Goal: Task Accomplishment & Management: Complete application form

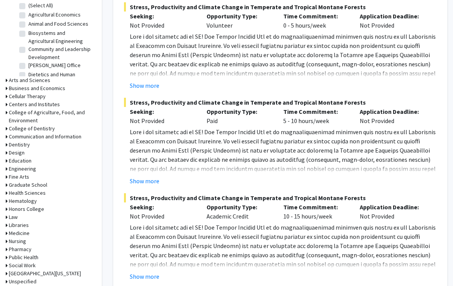
scroll to position [258, 8]
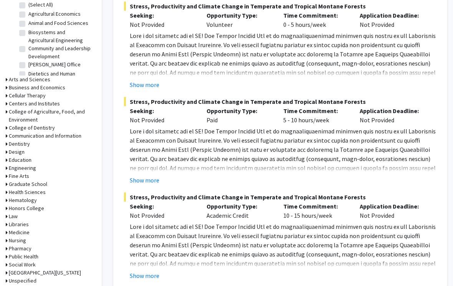
click at [147, 284] on div "[PERSON_NAME] Bookmark Compose Request Faculty Associate Professor of Forest Ec…" at bounding box center [280, 54] width 334 height 469
click at [151, 278] on button "Show more" at bounding box center [145, 276] width 30 height 9
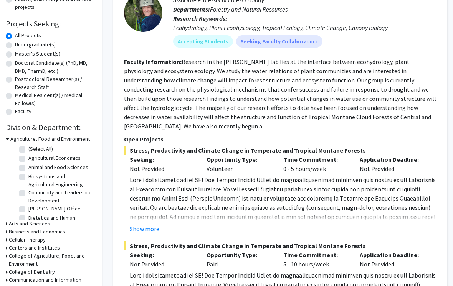
scroll to position [145, 8]
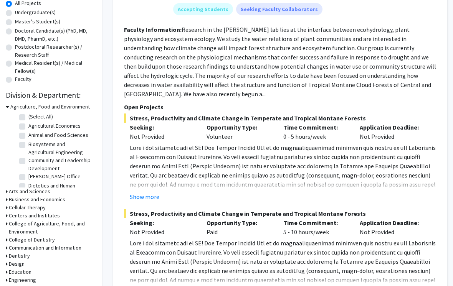
click at [151, 193] on button "Show more" at bounding box center [145, 197] width 30 height 9
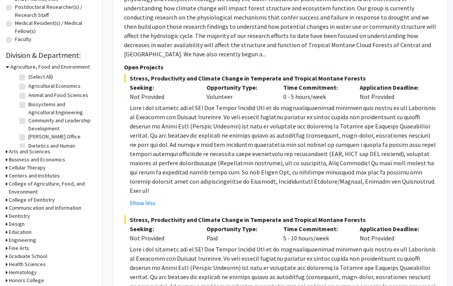
scroll to position [288, 8]
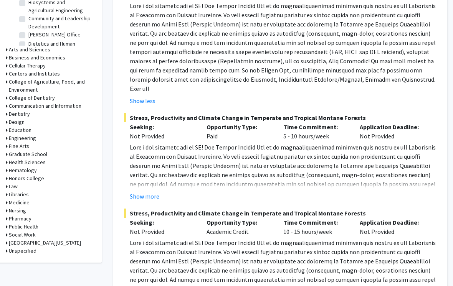
click at [409, 174] on p at bounding box center [283, 189] width 307 height 92
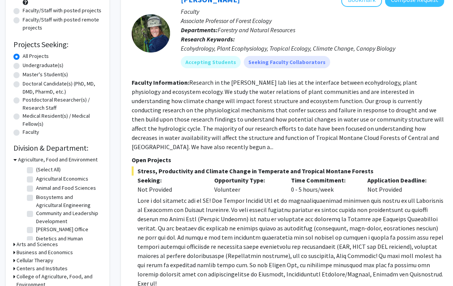
scroll to position [29, 0]
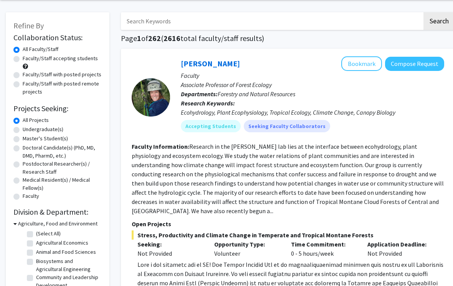
click at [428, 62] on button "Compose Request" at bounding box center [414, 64] width 59 height 14
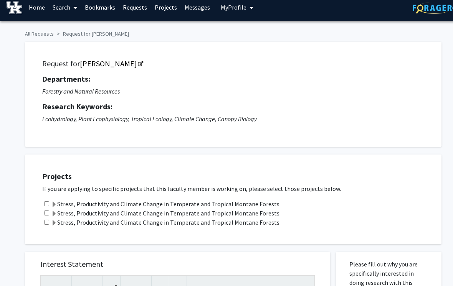
scroll to position [78, 0]
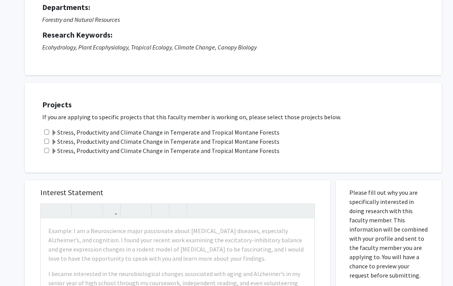
click at [48, 131] on input "checkbox" at bounding box center [46, 132] width 5 height 5
checkbox input "true"
click at [49, 139] on input "checkbox" at bounding box center [46, 141] width 5 height 5
checkbox input "true"
click at [49, 148] on input "checkbox" at bounding box center [46, 150] width 5 height 5
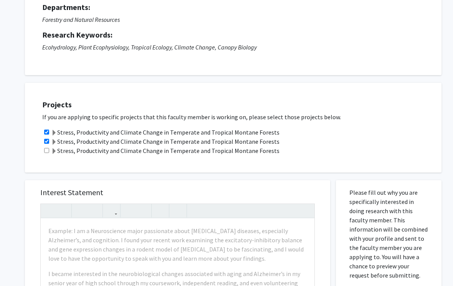
checkbox input "true"
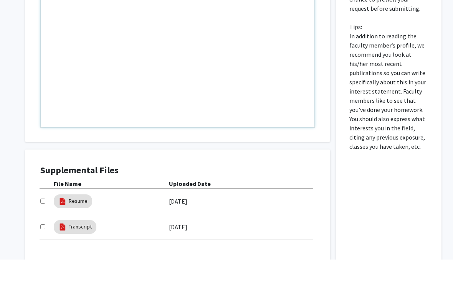
scroll to position [332, 0]
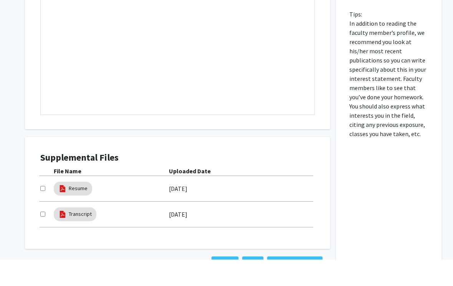
click at [51, 193] on div "File Name Uploaded Date Resume [DATE] Transcript [DATE]" at bounding box center [177, 223] width 274 height 61
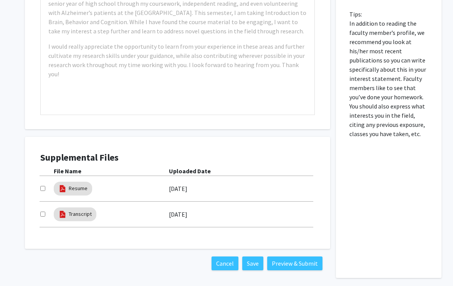
click at [45, 212] on input "checkbox" at bounding box center [42, 214] width 5 height 5
checkbox input "true"
click at [43, 186] on input "checkbox" at bounding box center [42, 188] width 5 height 5
checkbox input "true"
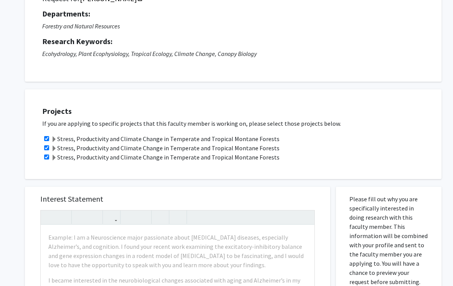
scroll to position [135, 0]
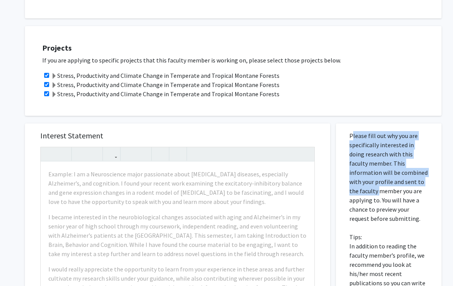
click at [414, 222] on p "Please fill out why you are specifically interested in doing research with this…" at bounding box center [388, 246] width 79 height 230
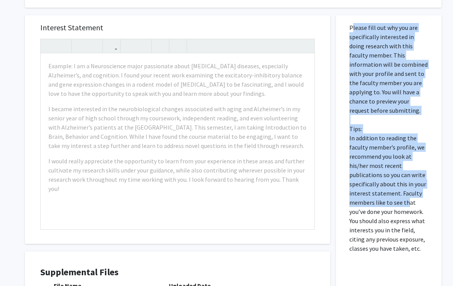
scroll to position [252, 0]
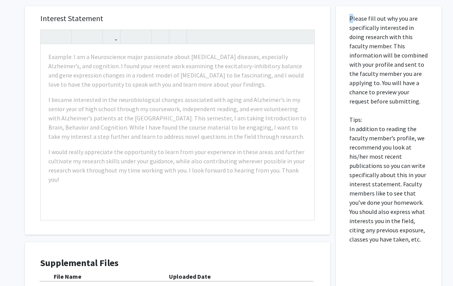
click at [384, 264] on div "Please fill out why you are specifically interested in doing research with this…" at bounding box center [389, 196] width 94 height 378
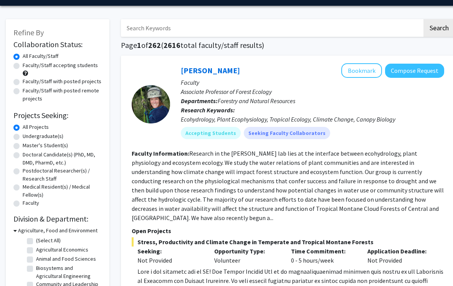
scroll to position [20, 0]
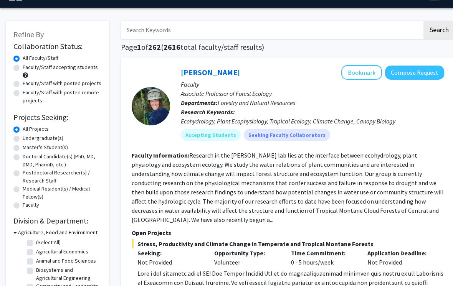
click at [163, 78] on div at bounding box center [151, 106] width 38 height 82
click at [205, 76] on link "[PERSON_NAME]" at bounding box center [210, 73] width 59 height 10
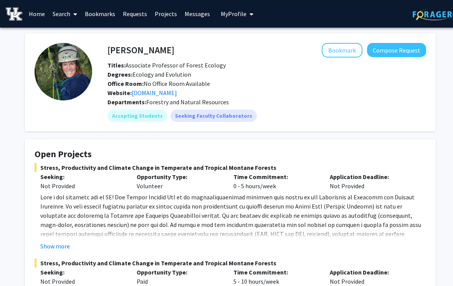
click at [157, 100] on span "Forestry and Natural Resources" at bounding box center [187, 102] width 83 height 8
click at [177, 94] on link "[DOMAIN_NAME]" at bounding box center [154, 93] width 45 height 8
click at [406, 51] on button "Compose Request" at bounding box center [396, 50] width 59 height 14
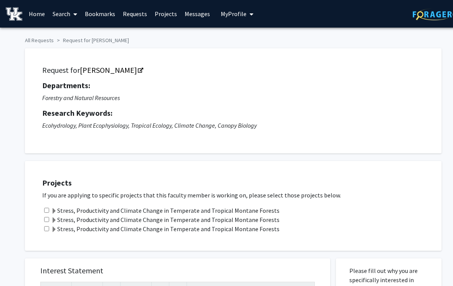
click at [46, 208] on input "checkbox" at bounding box center [46, 210] width 5 height 5
checkbox input "true"
click at [49, 220] on input "checkbox" at bounding box center [46, 219] width 5 height 5
checkbox input "true"
click at [49, 227] on input "checkbox" at bounding box center [46, 228] width 5 height 5
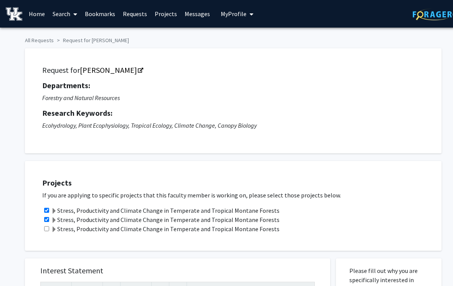
checkbox input "true"
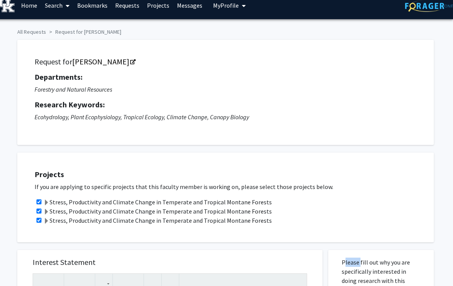
scroll to position [0, 8]
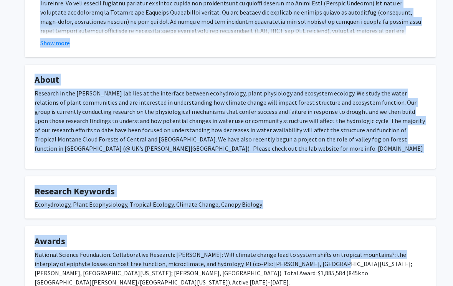
scroll to position [534, 0]
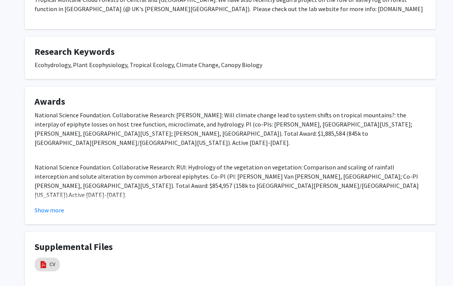
click at [43, 207] on button "Show more" at bounding box center [50, 210] width 30 height 9
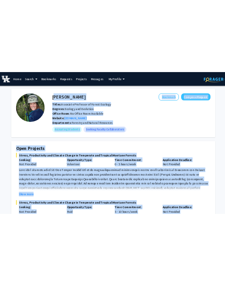
scroll to position [0, 0]
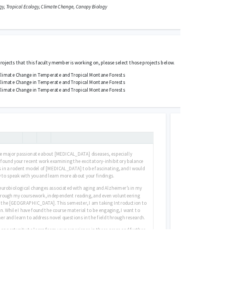
scroll to position [119, 137]
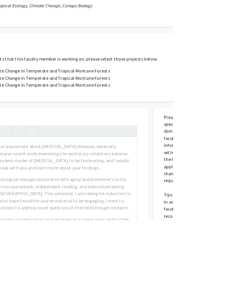
click at [241, 102] on div "Stress, Productivity and Climate Change in Temperate and Tropical Montane Fores…" at bounding box center [101, 101] width 391 height 9
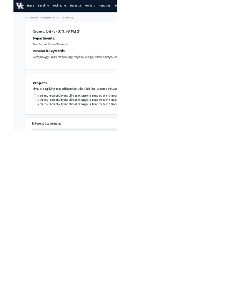
scroll to position [2, 0]
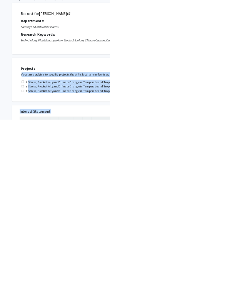
copy div "Lo ips dol sitametc ad elitsedd eiusmodt inci utla etdolor magnaa en adminim ve…"
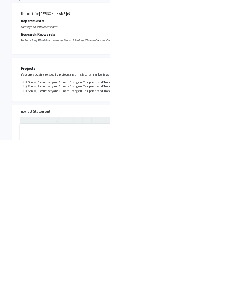
scroll to position [42, 0]
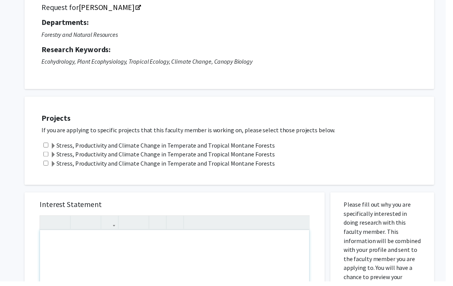
scroll to position [190, 0]
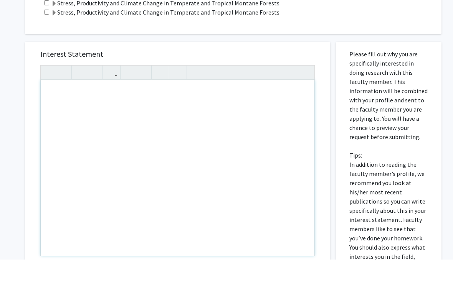
click at [191, 107] on div "Note to users with screen readers: Please press Alt+0 or Option+0 to deactivate…" at bounding box center [178, 195] width 274 height 176
paste div "Note to users with screen readers: Please press Alt+0 or Option+0 to deactivate…"
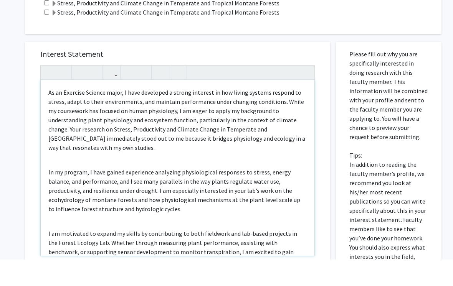
type textarea "<l>Ip do Sitametc Adipisc elits, D eius temporinc u labore etdolore ma ali enim…"
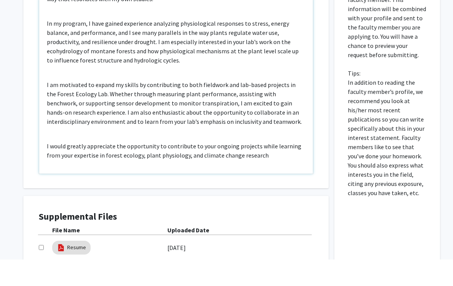
scroll to position [272, 2]
click at [53, 128] on div "As an Exercise Science major, I have developed a strong interest in how living …" at bounding box center [176, 113] width 274 height 176
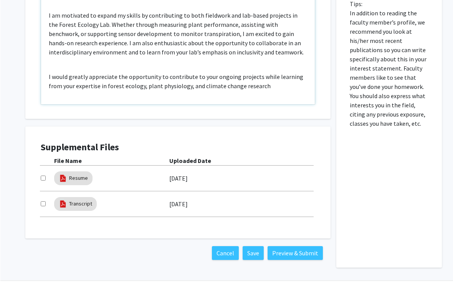
scroll to position [365, 0]
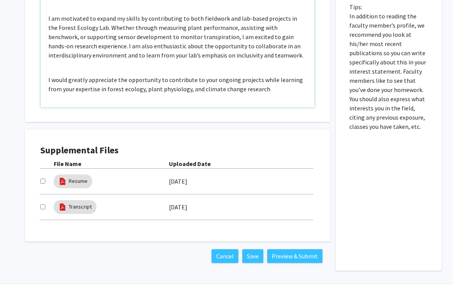
click at [262, 87] on p "I would greatly appreciate the opportunity to contribute to your ongoing projec…" at bounding box center [177, 84] width 258 height 18
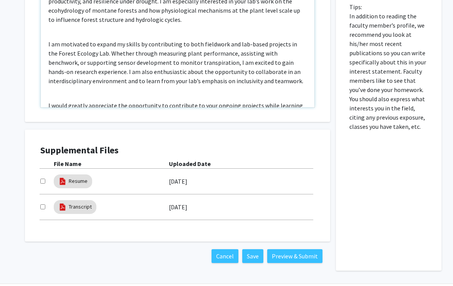
scroll to position [32, 0]
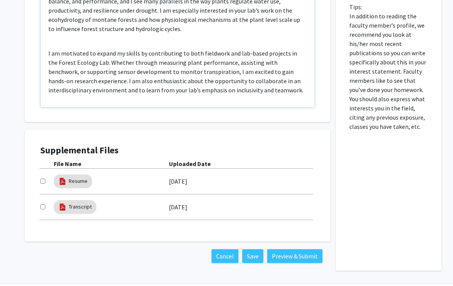
click at [266, 74] on p "I am motivated to expand my skills by contributing to both fieldwork and lab-ba…" at bounding box center [177, 72] width 258 height 46
click at [262, 72] on p "I am motivated to expand my skills by contributing to both fieldwork and lab-ba…" at bounding box center [177, 72] width 258 height 46
type textarea "<l>Ip do Sitametc Adipisc elits, D eius temporinc u labore etdolore ma ali enim…"
click at [272, 6] on p "In my program, I have gained experience analyzing physiological responses to st…" at bounding box center [177, 10] width 258 height 46
click at [294, 33] on div "As an Exercise Science major, I have developed a strong interest in how living …" at bounding box center [178, 20] width 274 height 176
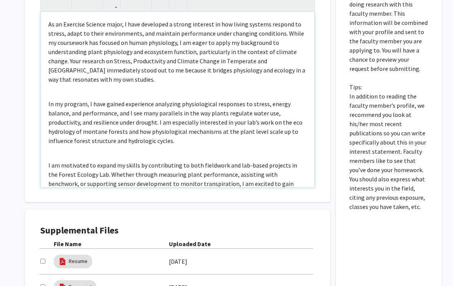
scroll to position [285, 0]
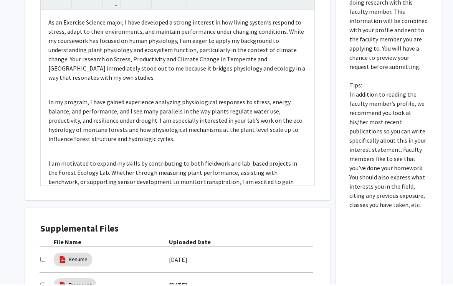
click at [22, 152] on div "Interest Statement As an Exercise Science major, I have developed a strong inte…" at bounding box center [177, 158] width 317 height 385
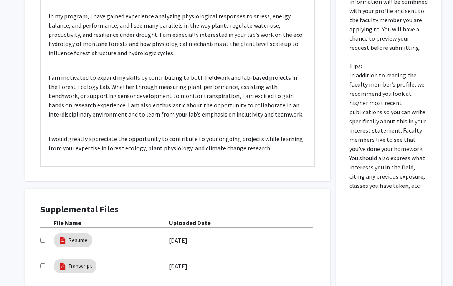
scroll to position [306, 0]
click at [43, 238] on input "checkbox" at bounding box center [42, 240] width 5 height 5
checkbox input "true"
click at [45, 266] on input "checkbox" at bounding box center [42, 266] width 5 height 5
checkbox input "true"
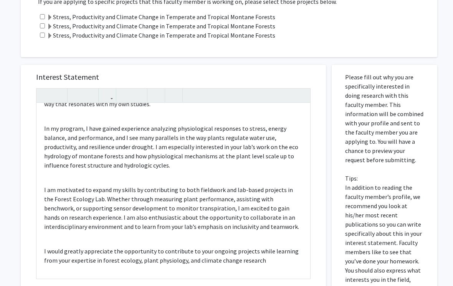
scroll to position [194, 4]
click at [257, 182] on div "As an Exercise Science major, I have developed a strong interest in how living …" at bounding box center [173, 191] width 274 height 176
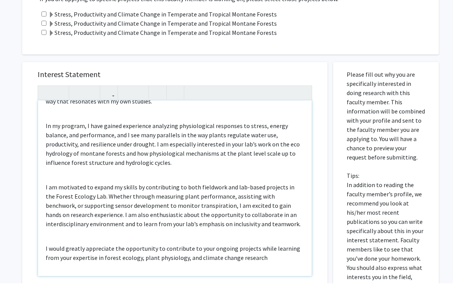
click at [244, 185] on p "I am motivated to expand my skills by contributing to both fieldwork and lab-ba…" at bounding box center [175, 208] width 258 height 46
type textarea "<l>Ip do Sitametc Adipisc elits, D eius temporinc u labore etdolore ma ali enim…"
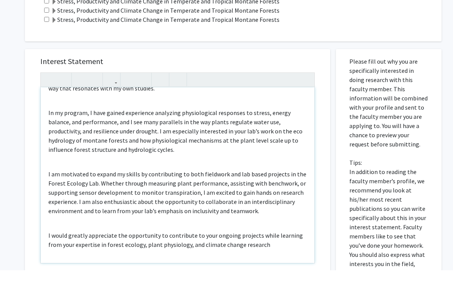
click at [260, 221] on div "As an Exercise Science major, I have developed a strong interest in how living …" at bounding box center [178, 191] width 274 height 176
click at [228, 221] on div "As an Exercise Science major, I have developed a strong interest in how living …" at bounding box center [178, 191] width 274 height 176
click at [271, 228] on div "As an Exercise Science major, I have developed a strong interest in how living …" at bounding box center [178, 191] width 274 height 176
click at [258, 247] on p "I would greatly appreciate the opportunity to contribute to your ongoing projec…" at bounding box center [177, 256] width 258 height 18
click at [259, 247] on p "I would greatly appreciate the opportunity to contribute to your ongoing projec…" at bounding box center [177, 256] width 258 height 18
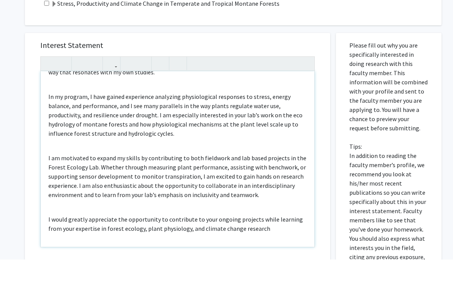
scroll to position [200, 0]
click at [302, 193] on p "I am motivated to expand my skills by contributing to both fieldwork and lab ba…" at bounding box center [177, 203] width 258 height 46
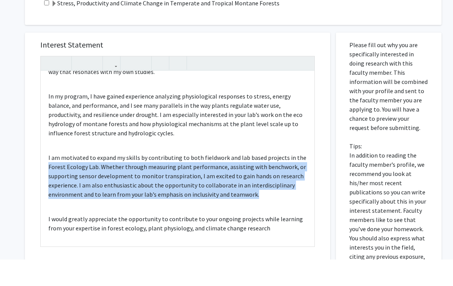
click at [319, 193] on div "Interest Statement As an Exercise Science major, I have developed a strong inte…" at bounding box center [178, 173] width 290 height 229
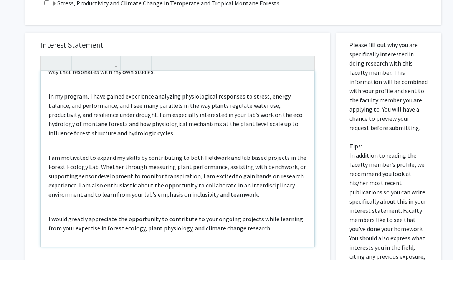
click at [302, 211] on div "As an Exercise Science major, I have developed a strong interest in how living …" at bounding box center [178, 185] width 274 height 176
click at [298, 190] on p "I am motivated to expand my skills by contributing to both fieldwork and lab ba…" at bounding box center [177, 203] width 258 height 46
click at [275, 241] on p "I would greatly appreciate the opportunity to contribute to your ongoing projec…" at bounding box center [177, 250] width 258 height 18
click at [262, 241] on p "I would greatly appreciate the opportunity to contribute to your ongoing projec…" at bounding box center [177, 250] width 258 height 18
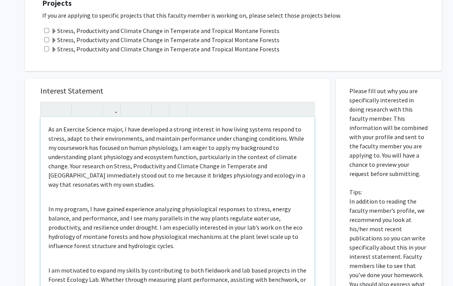
scroll to position [178, 0]
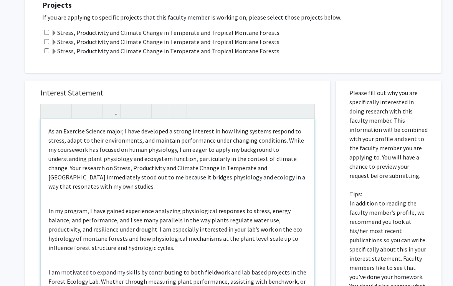
click at [270, 167] on p "As an Exercise Science major, I have developed a strong interest in how living …" at bounding box center [177, 159] width 258 height 64
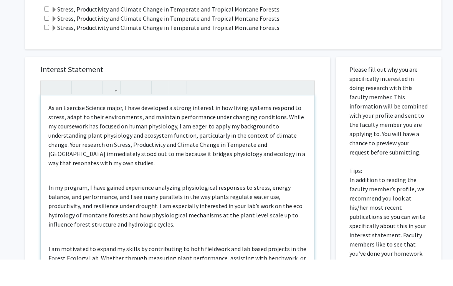
scroll to position [176, 0]
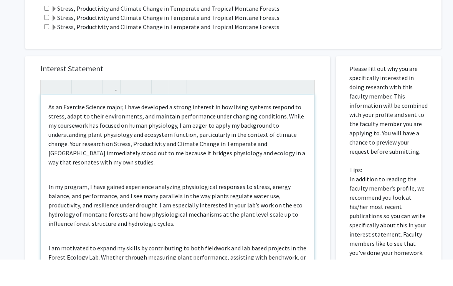
click at [281, 162] on p "As an Exercise Science major, I have developed a strong interest in how living …" at bounding box center [177, 161] width 258 height 64
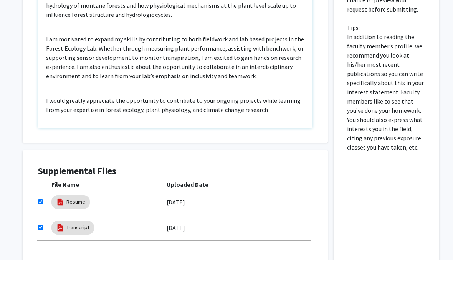
scroll to position [389, 2]
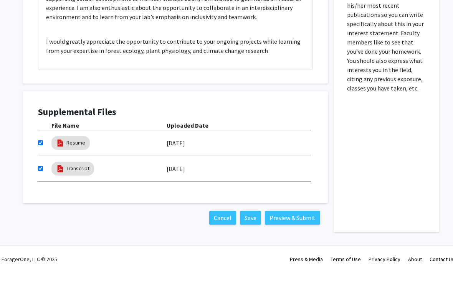
click at [297, 226] on button "Preview & Submit" at bounding box center [292, 233] width 55 height 14
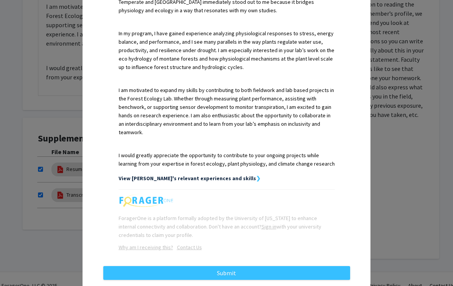
scroll to position [262, 0]
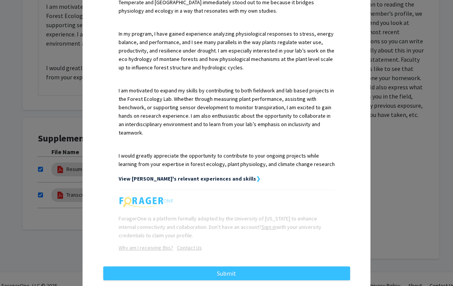
click at [277, 267] on button "Submit" at bounding box center [226, 274] width 247 height 14
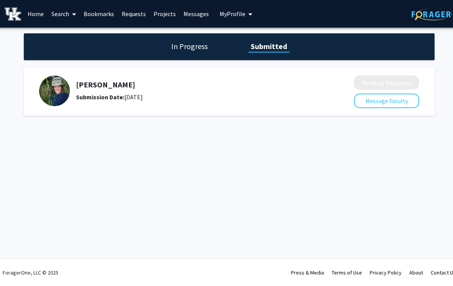
scroll to position [0, 8]
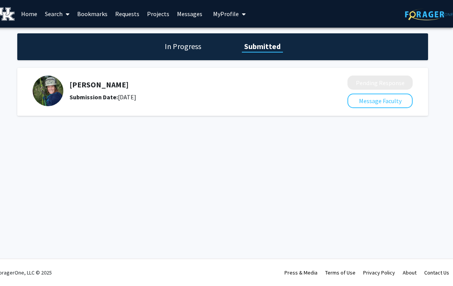
click at [191, 41] on h1 "In Progress" at bounding box center [182, 46] width 41 height 11
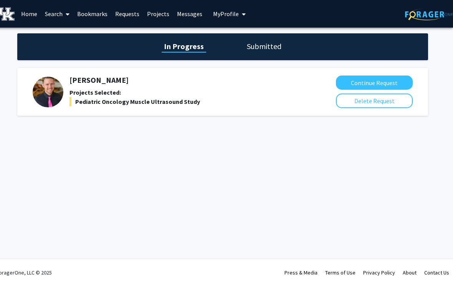
click at [365, 84] on button "Continue Request" at bounding box center [374, 83] width 77 height 14
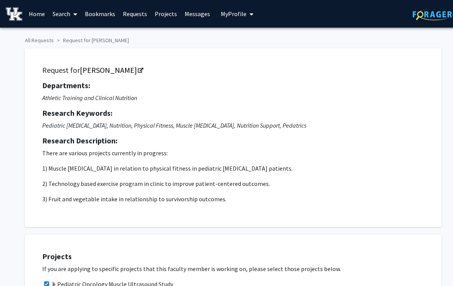
click at [134, 8] on link "Requests" at bounding box center [135, 13] width 32 height 27
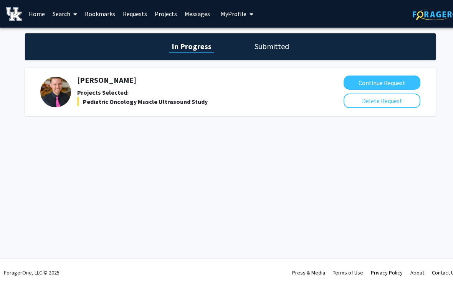
click at [62, 13] on link "Search" at bounding box center [65, 13] width 32 height 27
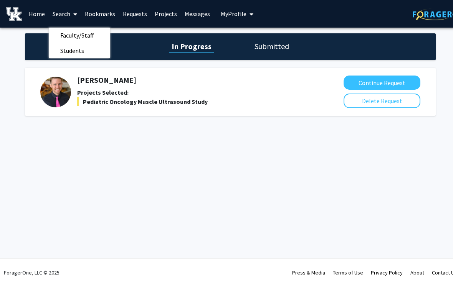
click at [64, 37] on span "Faculty/Staff" at bounding box center [77, 35] width 56 height 15
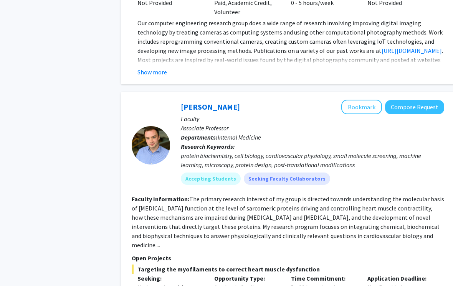
scroll to position [971, 0]
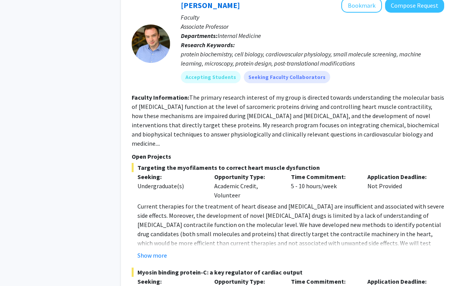
click at [415, 125] on fg-read-more "The primary research interest of my group is directed towards understanding the…" at bounding box center [288, 121] width 312 height 54
click at [405, 127] on fg-read-more "The primary research interest of my group is directed towards understanding the…" at bounding box center [288, 121] width 312 height 54
click at [408, 124] on fg-read-more "The primary research interest of my group is directed towards understanding the…" at bounding box center [288, 121] width 312 height 54
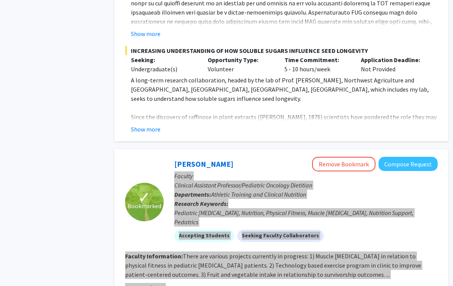
scroll to position [3818, 8]
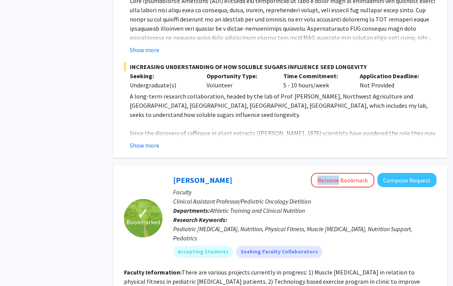
click at [167, 173] on div "[PERSON_NAME] Remove Bookmark Compose Request Faculty Clinical Assistant Profes…" at bounding box center [299, 218] width 274 height 91
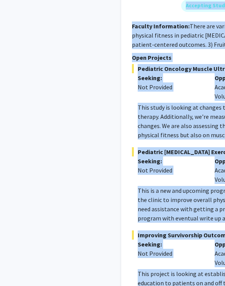
scroll to position [4081, 0]
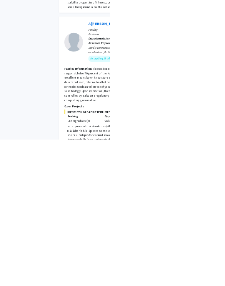
scroll to position [3579, 0]
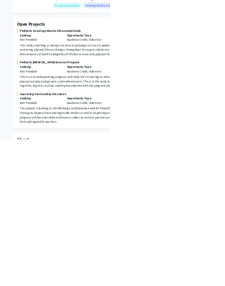
scroll to position [104, 0]
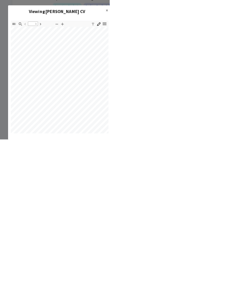
scroll to position [79, 51]
click at [190, 34] on div "Viewing [PERSON_NAME] CV ×" at bounding box center [122, 24] width 211 height 26
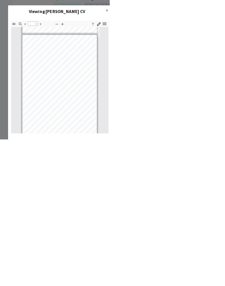
scroll to position [97, 0]
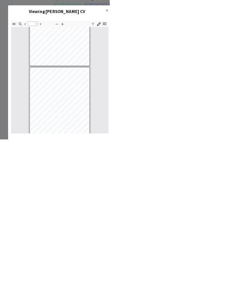
type input "1"
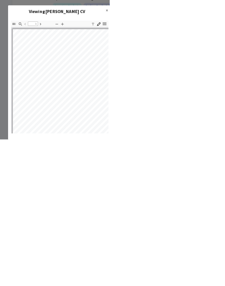
scroll to position [0, 0]
click at [225, 166] on modal-container "Viewing [PERSON_NAME] CV × Thumbnails Document Outline Attachments Layers Curre…" at bounding box center [112, 143] width 225 height 286
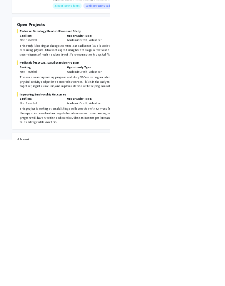
scroll to position [104, 0]
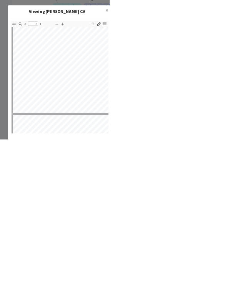
scroll to position [742, 0]
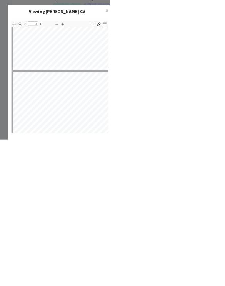
type input "3"
click at [225, 79] on modal-container "Viewing [PERSON_NAME] CV × Thumbnails Document Outline Attachments Layers Curre…" at bounding box center [112, 143] width 225 height 286
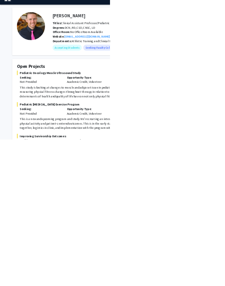
scroll to position [0, 0]
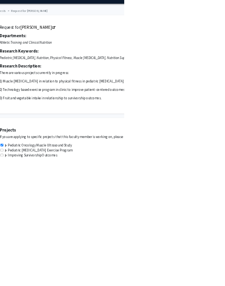
scroll to position [21, 43]
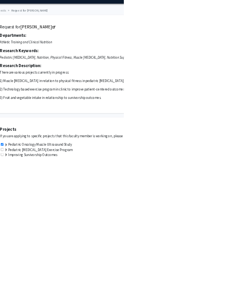
click at [7, 270] on input "checkbox" at bounding box center [4, 272] width 5 height 5
checkbox input "true"
click at [5, 282] on input "checkbox" at bounding box center [4, 281] width 5 height 5
checkbox input "true"
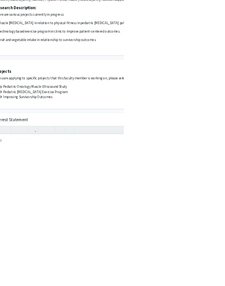
scroll to position [127, 51]
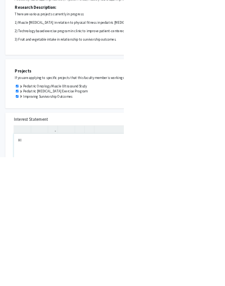
scroll to position [127, 19]
type textarea "H"
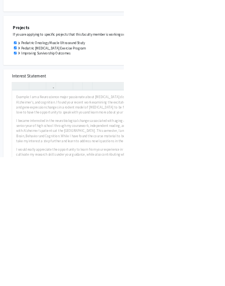
scroll to position [206, 19]
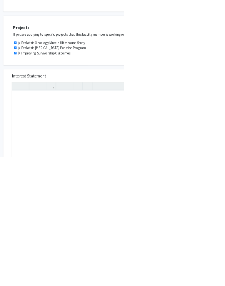
click at [25, 286] on div "Interest Statement Insert link Remove link" at bounding box center [159, 240] width 290 height 229
click at [38, 166] on div "Note to users with screen readers: Please press Alt+0 or Option+0 to deactivate…" at bounding box center [159, 253] width 274 height 176
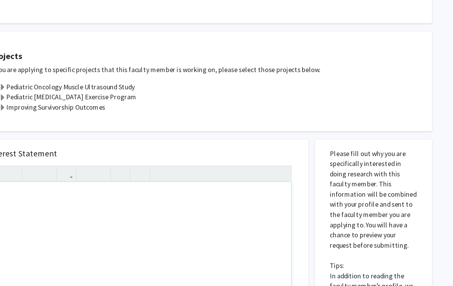
scroll to position [294, 0]
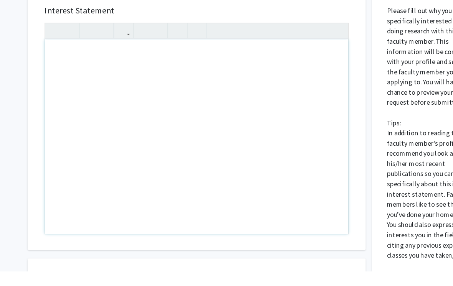
click at [61, 77] on div "Note to users with screen readers: Please press Alt+0 or Option+0 to deactivate…" at bounding box center [178, 165] width 274 height 176
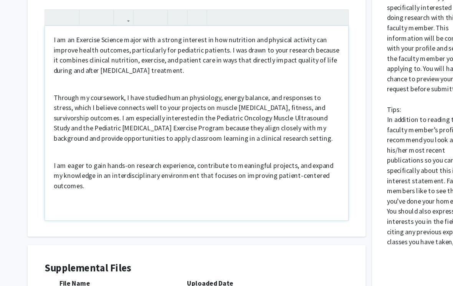
scroll to position [325, 0]
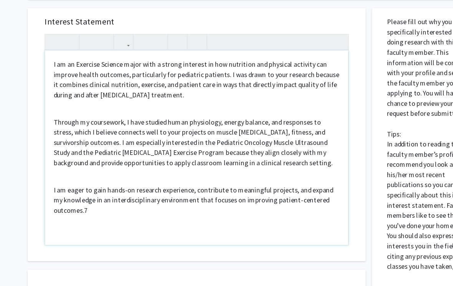
type textarea "<p>I am an Exercise Science major with a strong interest in how nutrition and p…"
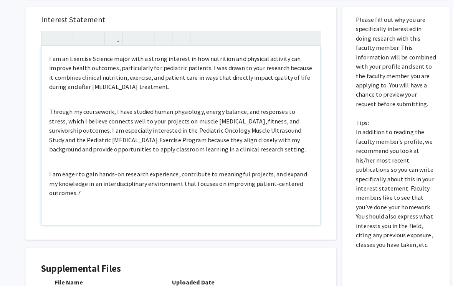
click at [77, 178] on p "I am eager to gain hands-on research experience, contribute to meaningful proje…" at bounding box center [177, 181] width 258 height 28
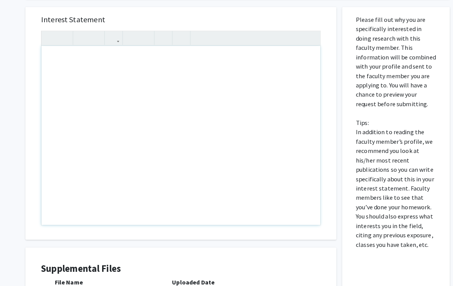
click at [63, 54] on p "Note to users with screen readers: Please press Alt+0 or Option+0 to deactivate…" at bounding box center [177, 57] width 258 height 9
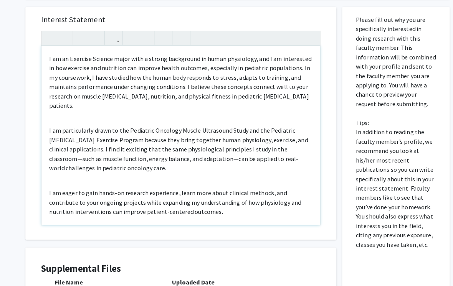
click at [159, 145] on p "I am particularly drawn to the Pediatric Oncology Muscle Ultrasound Study and t…" at bounding box center [177, 147] width 258 height 46
click at [244, 137] on p "I am particularly drawn to the Pediatric Oncology Muscle Ultrasound Study and t…" at bounding box center [177, 147] width 258 height 46
click at [113, 185] on p "I am eager to gain hands-on research experience, learn more about clinical meth…" at bounding box center [177, 199] width 258 height 28
click at [143, 199] on p "I am eager to gain hands on research experience, learn more about clinical meth…" at bounding box center [177, 199] width 258 height 28
click at [214, 147] on p "I am particularly drawn to the Pediatric Oncology Muscle Ultrasound Study and t…" at bounding box center [177, 147] width 258 height 46
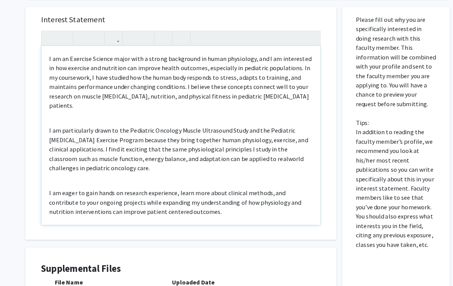
type textarea "<p>I am an Exercise Science major with a strong background in human physiology,…"
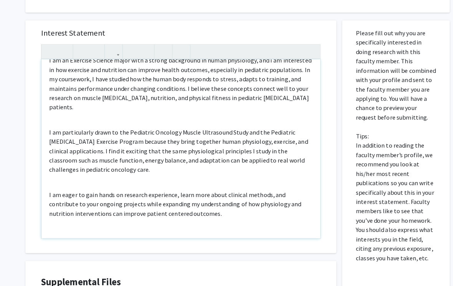
scroll to position [312, 0]
click at [18, 142] on div "All Requests Request for [PERSON_NAME] Request for [PERSON_NAME] Departments: A…" at bounding box center [230, 66] width 461 height 700
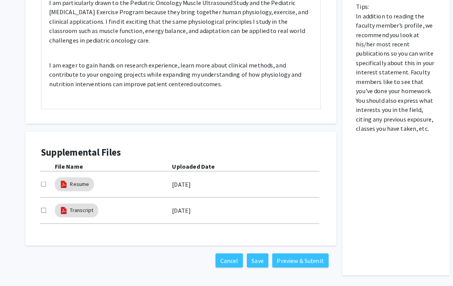
scroll to position [442, 0]
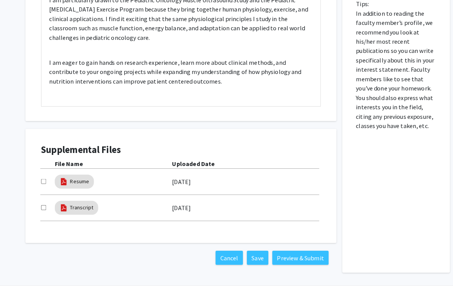
click at [41, 178] on input "checkbox" at bounding box center [42, 177] width 5 height 5
checkbox input "true"
click at [45, 204] on input "checkbox" at bounding box center [42, 203] width 5 height 5
checkbox input "true"
click at [307, 256] on button "Preview & Submit" at bounding box center [294, 253] width 55 height 14
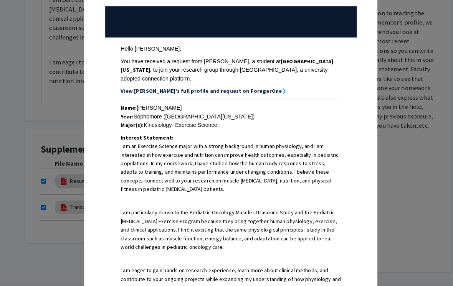
scroll to position [54, 0]
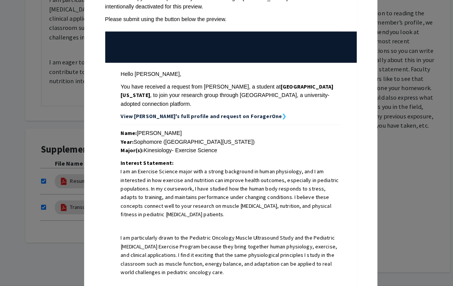
click at [240, 111] on strong "View [PERSON_NAME]'s full profile and request on ForagerOne" at bounding box center [198, 114] width 158 height 7
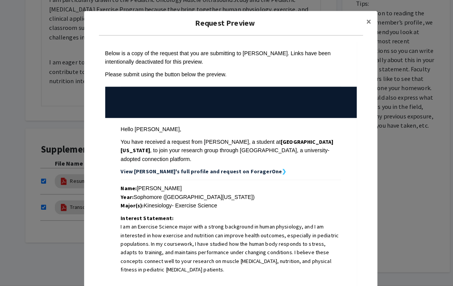
scroll to position [0, 0]
click at [369, 20] on button "×" at bounding box center [361, 21] width 17 height 21
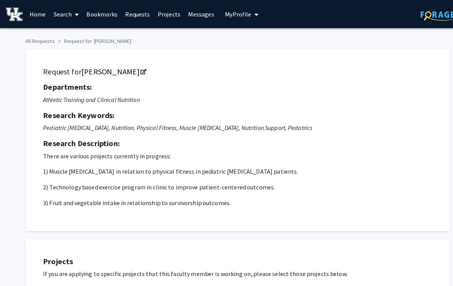
click at [18, 16] on img at bounding box center [14, 13] width 17 height 13
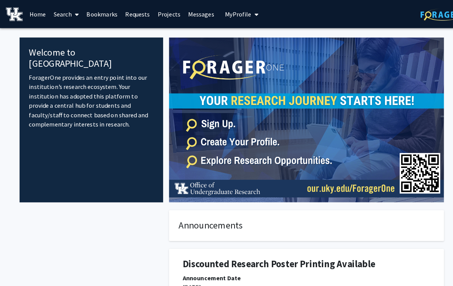
click at [60, 17] on link "Search" at bounding box center [65, 13] width 32 height 27
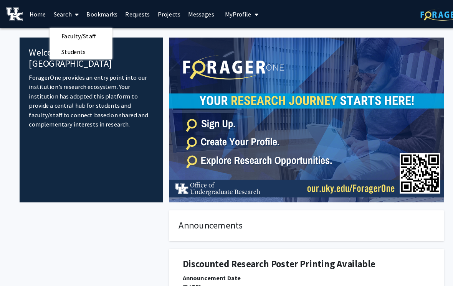
click at [161, 26] on link "Projects" at bounding box center [166, 13] width 30 height 27
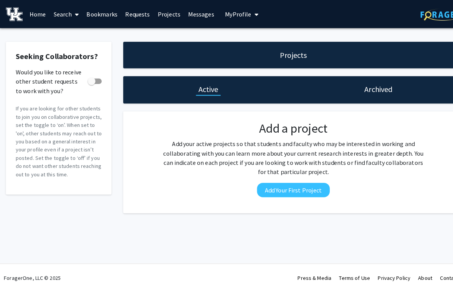
click at [240, 15] on span "My Profile" at bounding box center [234, 14] width 26 height 8
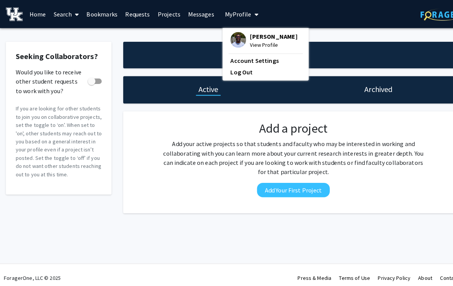
click at [255, 58] on link "Account Settings" at bounding box center [260, 59] width 69 height 9
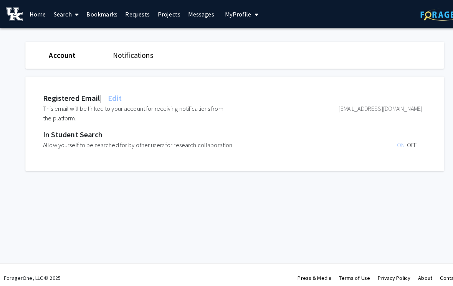
click at [239, 16] on span "My Profile" at bounding box center [234, 14] width 26 height 8
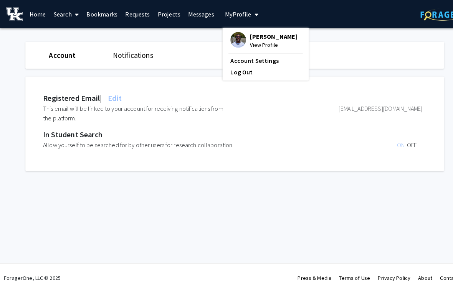
click at [267, 40] on span "View Profile" at bounding box center [268, 44] width 46 height 8
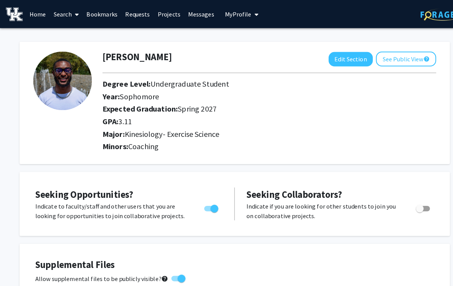
click at [352, 63] on button "Edit Section" at bounding box center [343, 58] width 43 height 14
select select "sophomore"
select select "37: spring_2027"
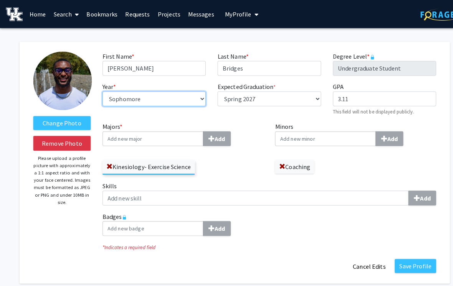
click at [192, 94] on select "--- First-year Sophomore Junior Senior Postbaccalaureate Certificate" at bounding box center [151, 97] width 101 height 15
select select "junior"
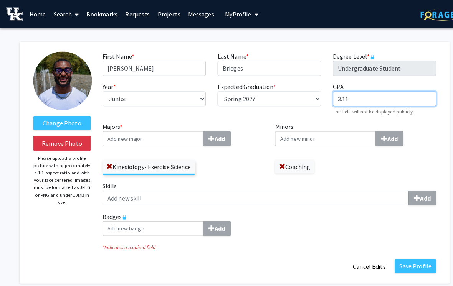
click at [367, 95] on input "3.11" at bounding box center [377, 97] width 101 height 15
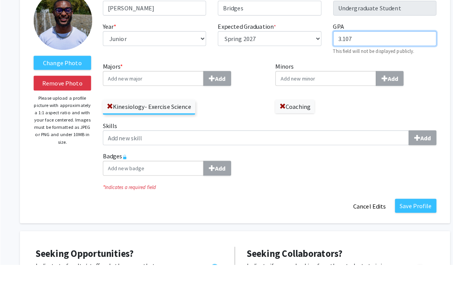
scroll to position [36, 0]
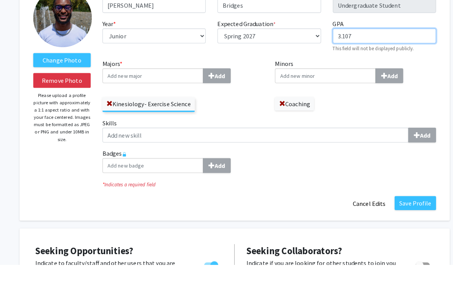
type input "3.107"
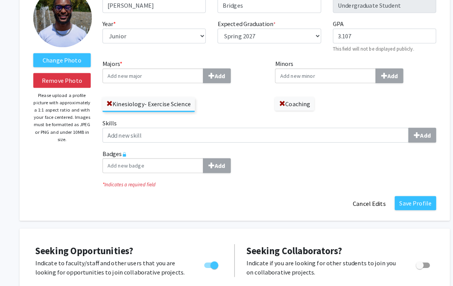
click at [423, 198] on button "Save Profile" at bounding box center [407, 200] width 41 height 14
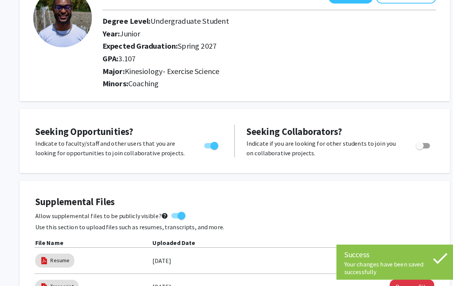
click at [420, 143] on span "Toggle" at bounding box center [415, 142] width 14 height 5
click at [412, 146] on input "Would you like to receive other student requests to work with you?" at bounding box center [411, 146] width 0 height 0
checkbox input "true"
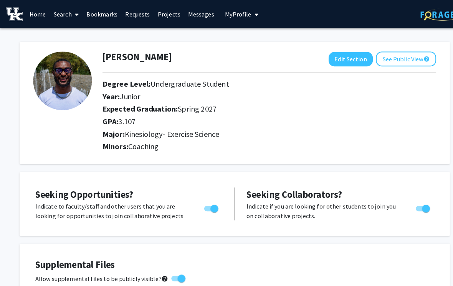
click at [170, 16] on link "Projects" at bounding box center [166, 13] width 30 height 27
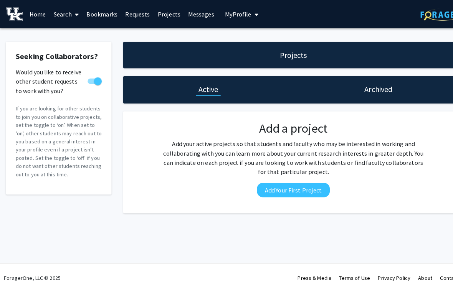
click at [384, 92] on h1 "Archived" at bounding box center [372, 88] width 28 height 11
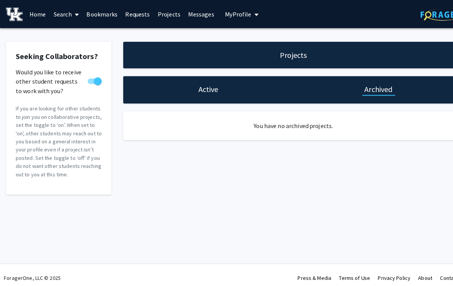
click at [134, 14] on link "Requests" at bounding box center [135, 13] width 32 height 27
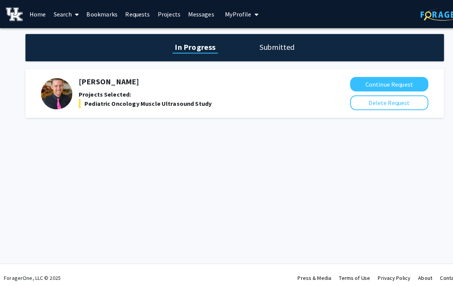
click at [395, 80] on button "Continue Request" at bounding box center [381, 83] width 77 height 14
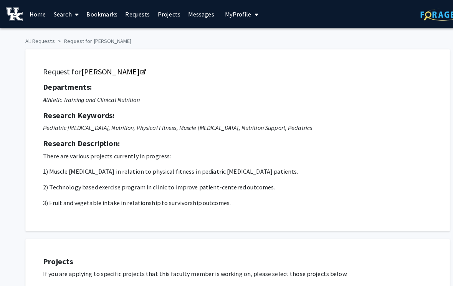
checkbox input "true"
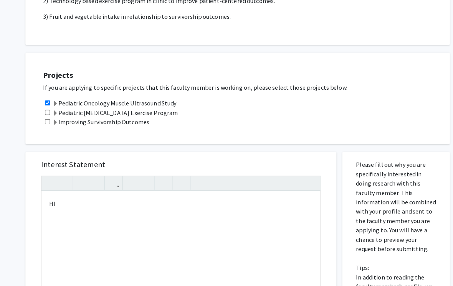
scroll to position [270, 0]
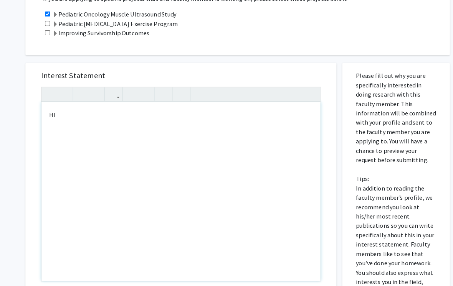
click at [61, 107] on div "HI" at bounding box center [178, 189] width 274 height 176
type textarea "H"
click at [55, 110] on div "Note to users with screen readers: Please press Alt+0 or Option+0 to deactivate…" at bounding box center [178, 189] width 274 height 176
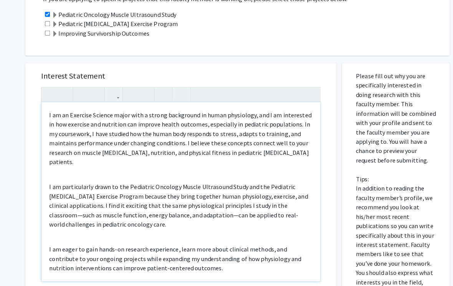
type textarea "<l>I do si Ametcons Adipisc elits doei t incidi utlaboreet do magna aliquaenim,…"
click at [47, 23] on input "checkbox" at bounding box center [46, 23] width 5 height 5
checkbox input "true"
click at [49, 30] on input "checkbox" at bounding box center [46, 32] width 5 height 5
checkbox input "true"
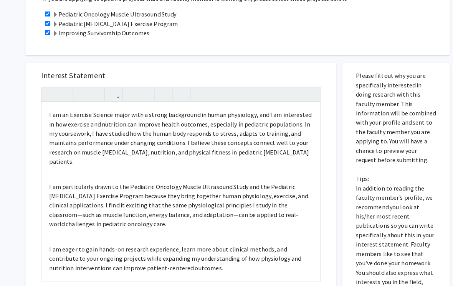
scroll to position [0, 0]
click at [157, 197] on p "I am particularly drawn to the Pediatric Oncology Muscle Ultrasound Study and t…" at bounding box center [177, 201] width 258 height 46
click at [247, 188] on p "I am particularly drawn to the Pediatric Oncology Muscle Ultrasound Study and t…" at bounding box center [177, 202] width 258 height 46
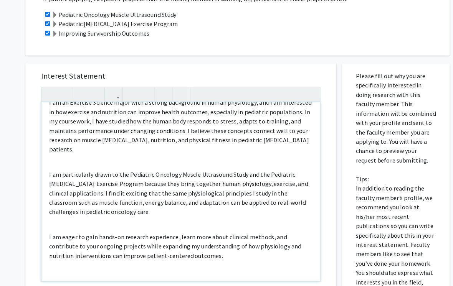
scroll to position [12, 0]
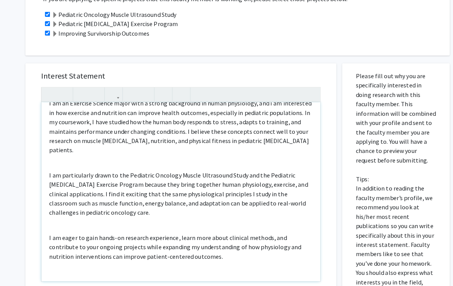
click at [120, 229] on p "I am eager to gain hands-on research experience, learn more about clinical meth…" at bounding box center [177, 243] width 258 height 28
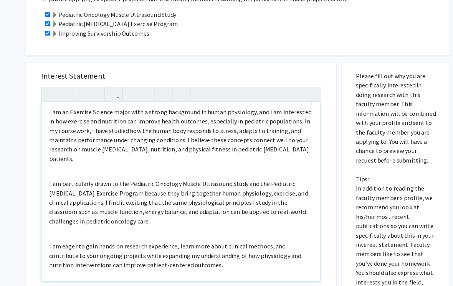
click at [137, 250] on p "I am eager to gain hands on research experience, learn more about clinical meth…" at bounding box center [177, 251] width 258 height 28
click at [213, 201] on p "I am particularly drawn to the Pediatric Oncology Muscle Ultrasound Study and t…" at bounding box center [177, 199] width 258 height 46
click at [208, 200] on p "I am particularly drawn to the Pediatric Oncology Muscle Ultrasound Study and t…" at bounding box center [177, 199] width 258 height 46
type textarea "<p>I am an Exercise Science major with a strong background in human physiology,…"
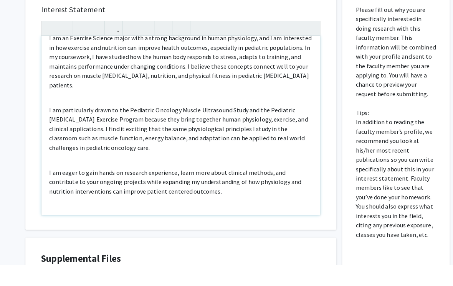
scroll to position [9, 0]
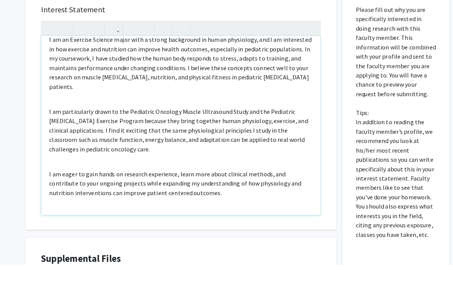
click at [61, 94] on div "I am an Exercise Science major with a strong background in human physiology, an…" at bounding box center [178, 149] width 274 height 176
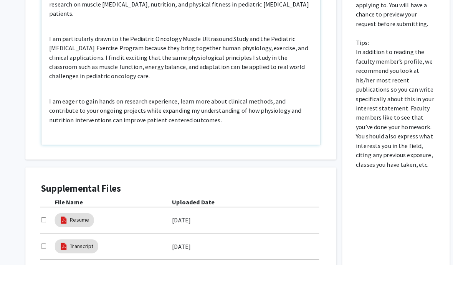
scroll to position [383, 0]
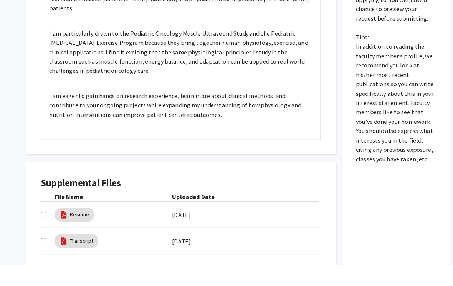
click at [45, 234] on input "checkbox" at bounding box center [42, 236] width 5 height 5
checkbox input "true"
click at [45, 260] on input "checkbox" at bounding box center [42, 262] width 5 height 5
checkbox input "true"
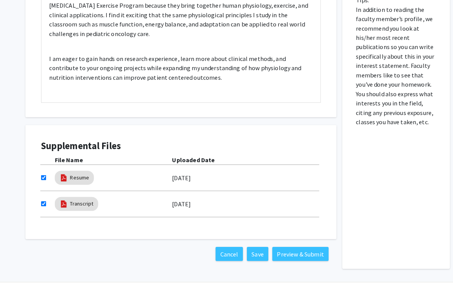
scroll to position [446, 0]
click at [317, 247] on button "Preview & Submit" at bounding box center [294, 249] width 55 height 14
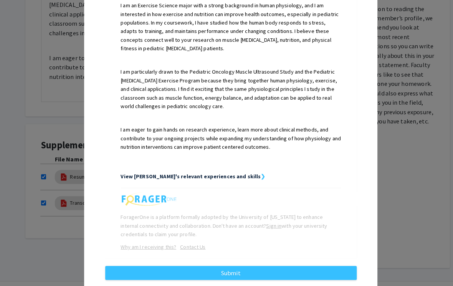
scroll to position [217, 0]
click at [339, 261] on button "Submit" at bounding box center [226, 268] width 247 height 14
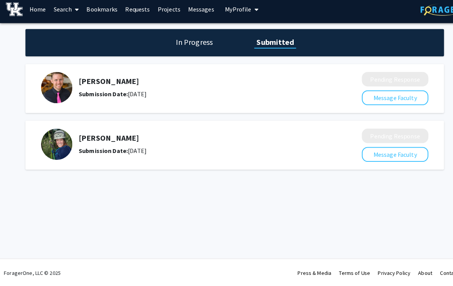
click at [134, 11] on link "Requests" at bounding box center [135, 13] width 32 height 27
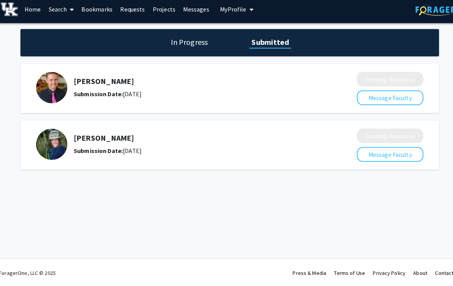
scroll to position [0, 8]
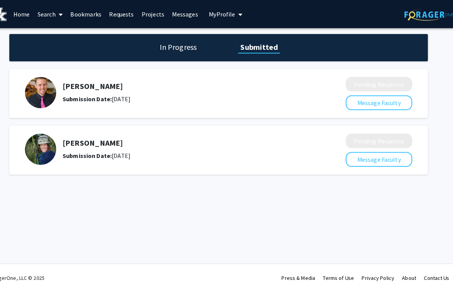
click at [227, 271] on div "ForagerOne, LLC © 2025 Press & Media Terms of Use Privacy Policy About Contact …" at bounding box center [222, 272] width 461 height 27
click at [162, 44] on h1 "In Progress" at bounding box center [182, 46] width 41 height 11
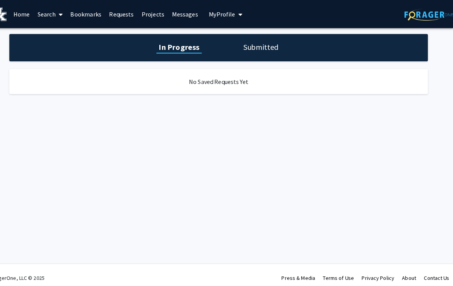
click at [46, 15] on link "Search" at bounding box center [57, 13] width 32 height 27
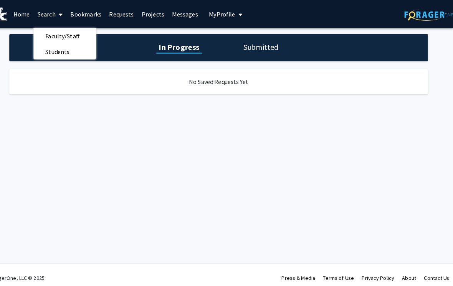
click at [55, 35] on span "Faculty/Staff" at bounding box center [69, 35] width 56 height 15
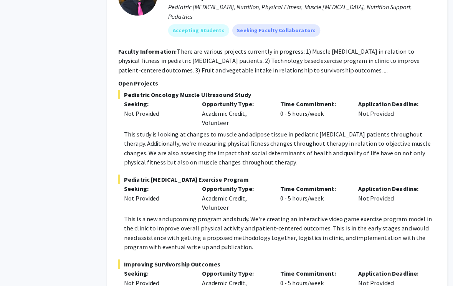
scroll to position [4087, 8]
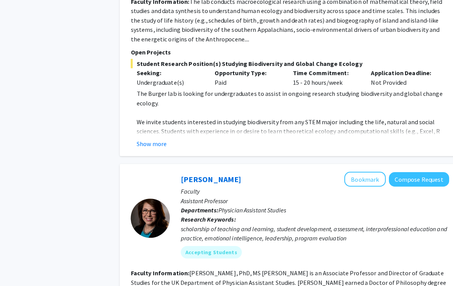
scroll to position [755, 0]
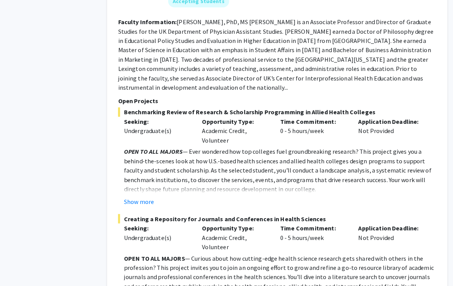
click at [140, 193] on button "Show more" at bounding box center [145, 197] width 30 height 9
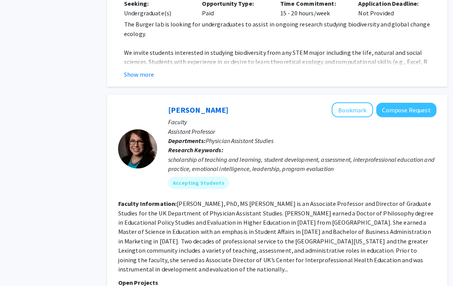
scroll to position [855, 8]
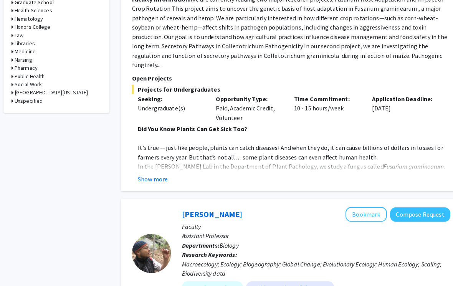
click at [142, 171] on button "Show more" at bounding box center [152, 175] width 30 height 9
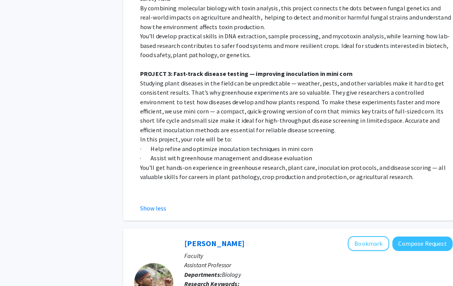
scroll to position [1007, 0]
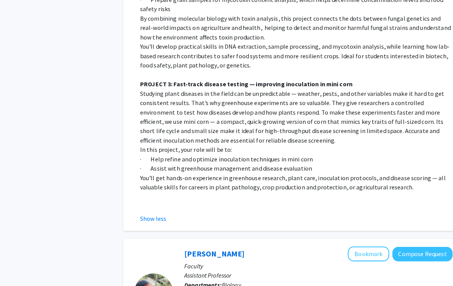
click at [154, 211] on button "Show less" at bounding box center [150, 215] width 26 height 9
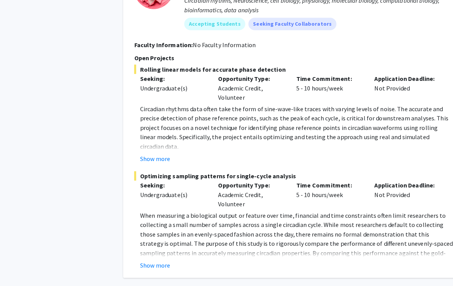
scroll to position [3198, 0]
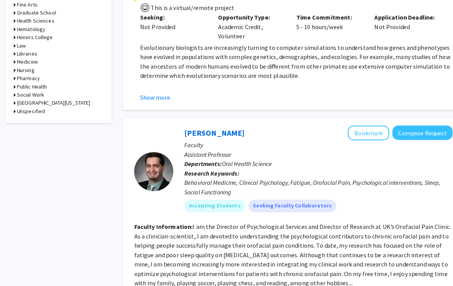
scroll to position [418, 0]
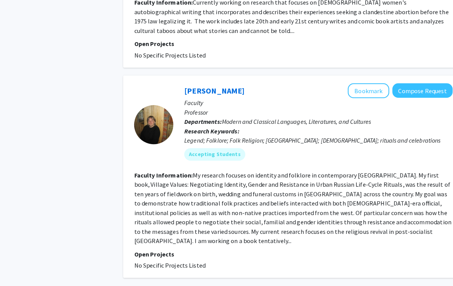
scroll to position [2206, 0]
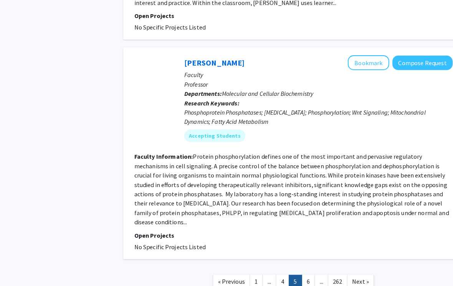
scroll to position [1806, 0]
click at [303, 270] on link "6" at bounding box center [302, 276] width 13 height 13
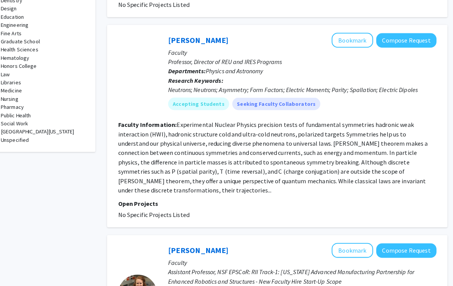
scroll to position [402, 8]
